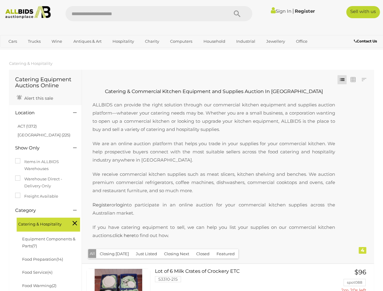
click at [191, 146] on p "We are an online auction platform that helps you trade in your supplies for you…" at bounding box center [213, 151] width 255 height 25
click at [237, 14] on icon "Search" at bounding box center [237, 13] width 7 height 9
click at [13, 41] on link "Cars" at bounding box center [13, 41] width 16 height 10
click at [34, 41] on link "Trucks" at bounding box center [34, 41] width 21 height 10
click at [57, 41] on link "Wine" at bounding box center [57, 41] width 18 height 10
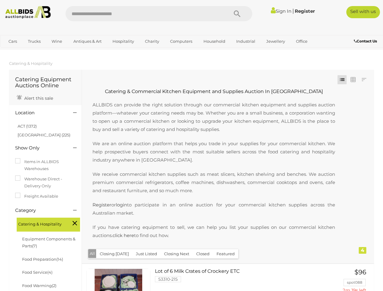
click at [87, 41] on link "Antiques & Art" at bounding box center [87, 41] width 36 height 10
click at [123, 41] on link "Hospitality" at bounding box center [123, 41] width 29 height 10
click at [152, 41] on link "Charity" at bounding box center [152, 41] width 22 height 10
click at [180, 41] on link "Computers" at bounding box center [181, 41] width 30 height 10
click at [213, 41] on link "Household" at bounding box center [215, 41] width 30 height 10
